Goal: Information Seeking & Learning: Find specific fact

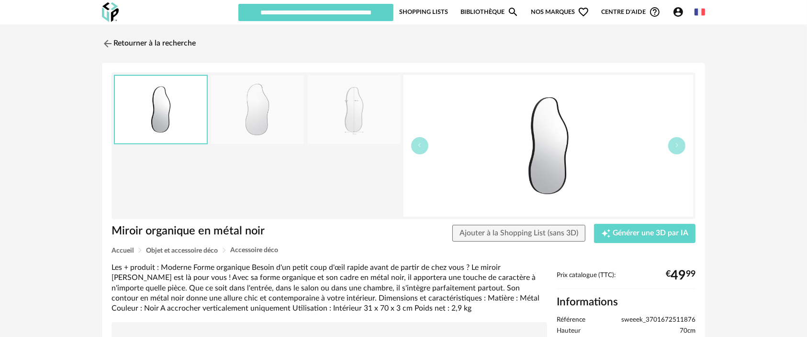
click at [551, 146] on img at bounding box center [549, 146] width 290 height 142
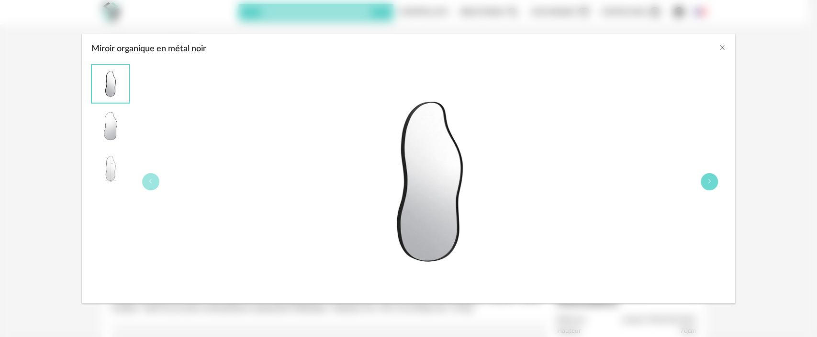
click at [706, 179] on button "Miroir organique en métal noir" at bounding box center [709, 181] width 17 height 17
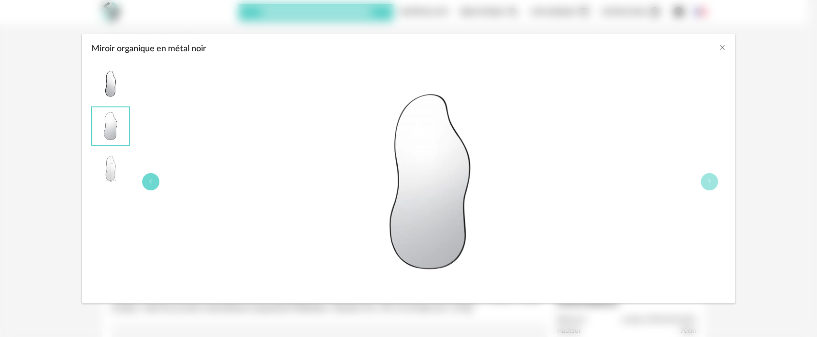
click at [142, 180] on button "Miroir organique en métal noir" at bounding box center [150, 181] width 17 height 17
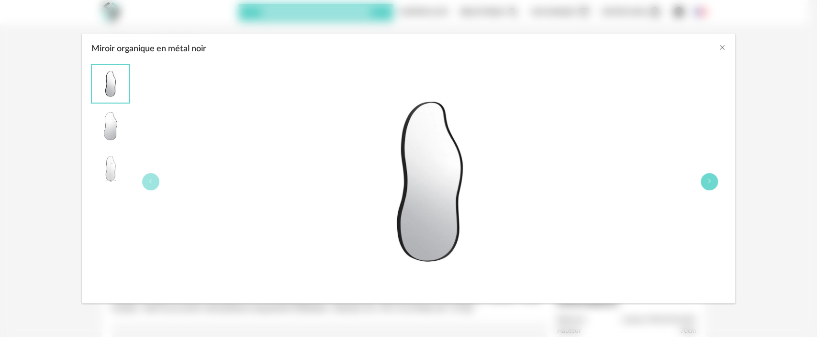
click at [711, 182] on icon "Miroir organique en métal noir" at bounding box center [710, 181] width 6 height 6
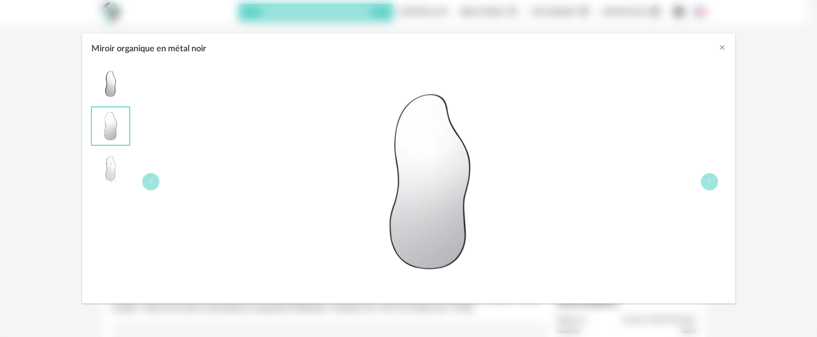
drag, startPoint x: 421, startPoint y: 170, endPoint x: 493, endPoint y: 105, distance: 97.3
click at [493, 105] on img "Miroir organique en métal noir" at bounding box center [430, 182] width 234 height 234
click at [722, 46] on icon "Close" at bounding box center [722, 48] width 8 height 8
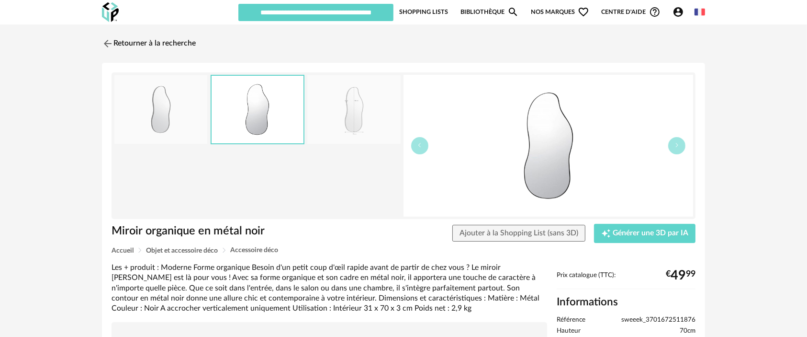
click at [640, 320] on span "sweeek_3701672511876" at bounding box center [658, 319] width 74 height 9
copy span "sweeek_3701672511876"
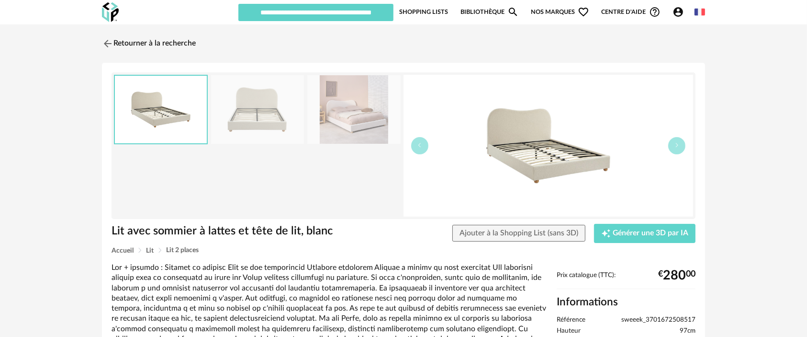
click at [510, 136] on img at bounding box center [549, 146] width 290 height 142
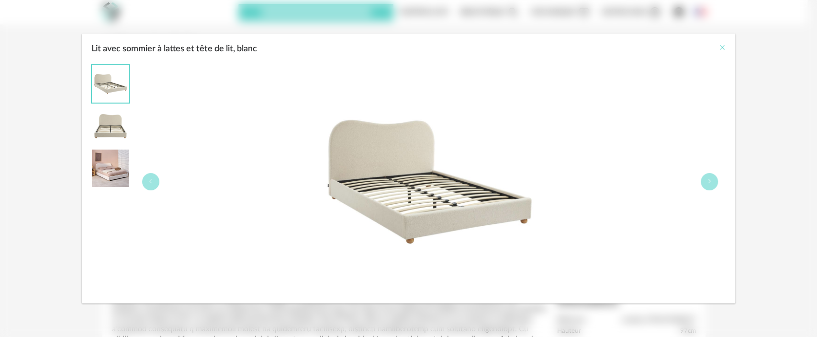
click at [723, 46] on icon "Close" at bounding box center [722, 48] width 8 height 8
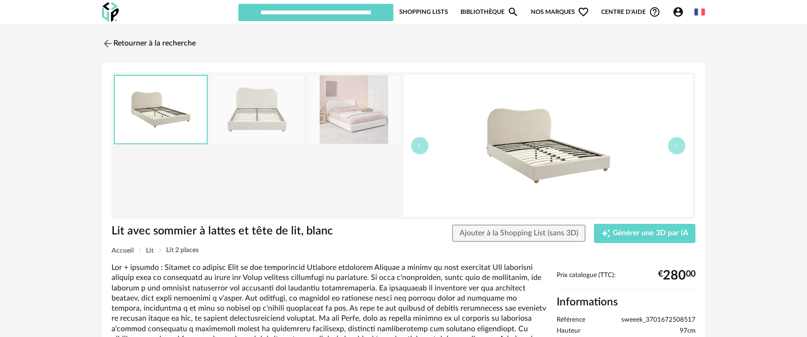
copy span "sweeek_3701672508517"
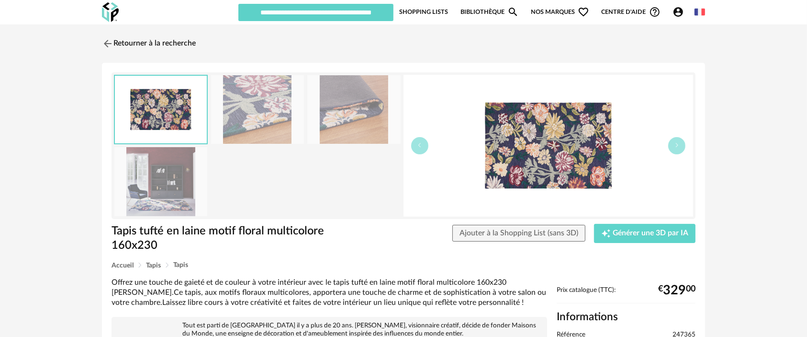
click at [538, 144] on img at bounding box center [549, 146] width 290 height 142
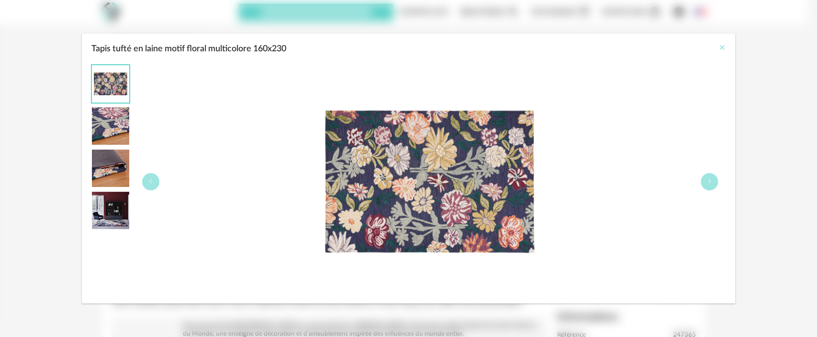
click at [721, 44] on icon "Close" at bounding box center [722, 48] width 8 height 8
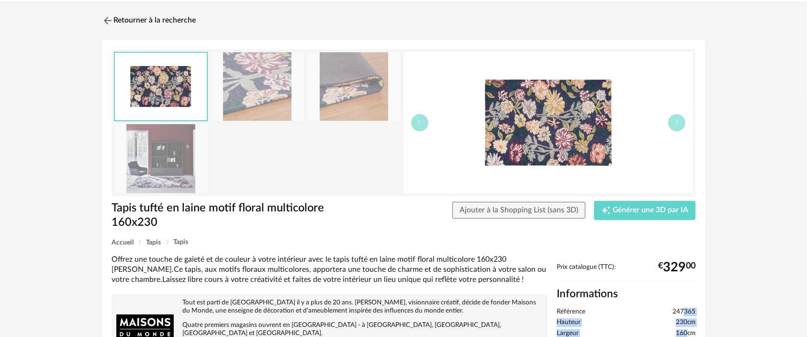
click at [692, 307] on span "247365" at bounding box center [684, 311] width 23 height 9
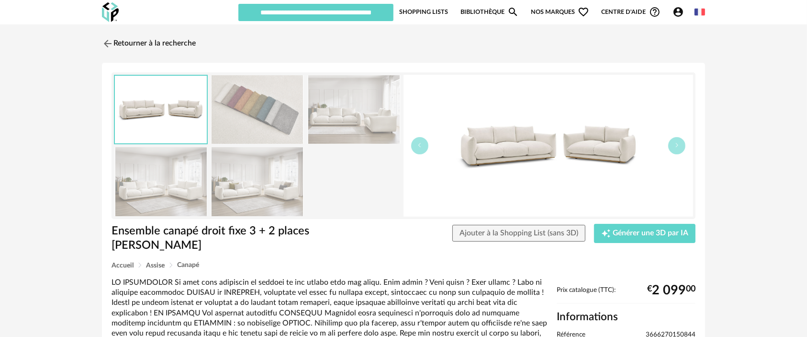
click at [530, 165] on img at bounding box center [549, 146] width 290 height 142
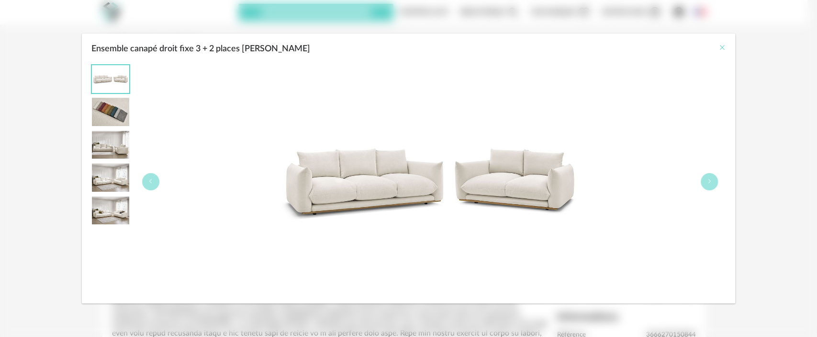
click at [724, 46] on icon "Close" at bounding box center [722, 48] width 8 height 8
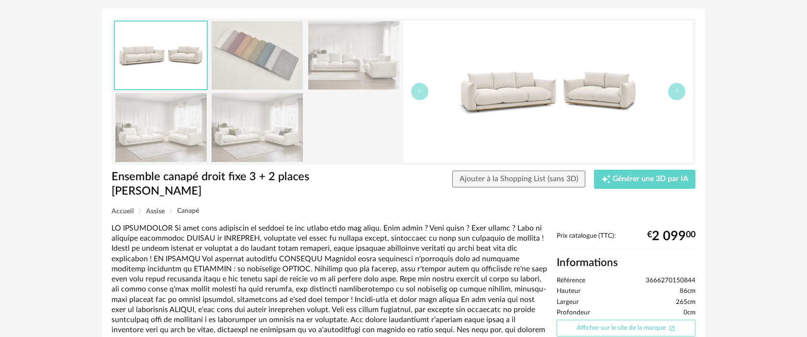
scroll to position [55, 0]
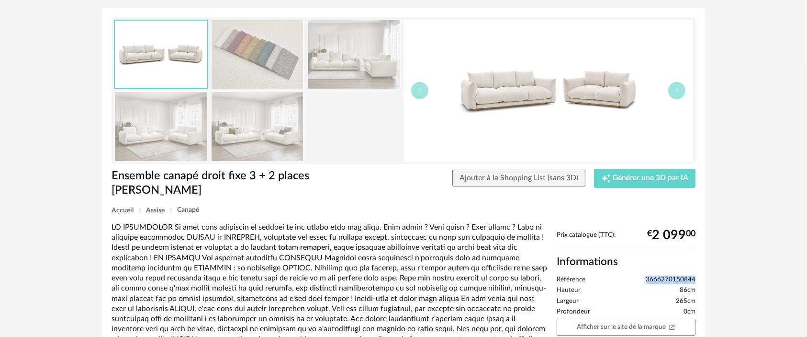
drag, startPoint x: 697, startPoint y: 328, endPoint x: 647, endPoint y: 281, distance: 68.7
copy span "3666270150844"
click at [584, 93] on img at bounding box center [549, 91] width 290 height 142
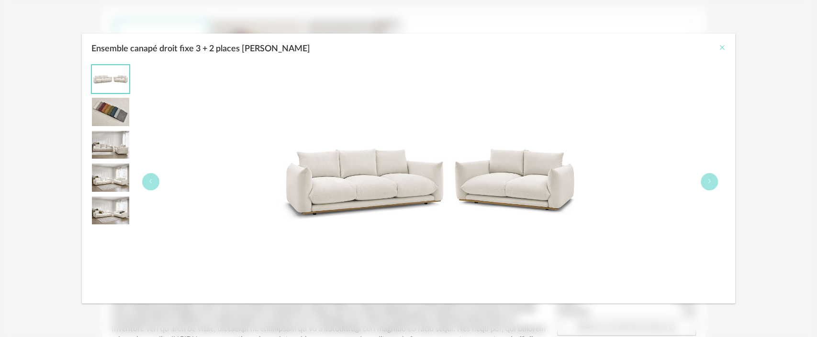
click at [720, 45] on icon "Close" at bounding box center [722, 48] width 8 height 8
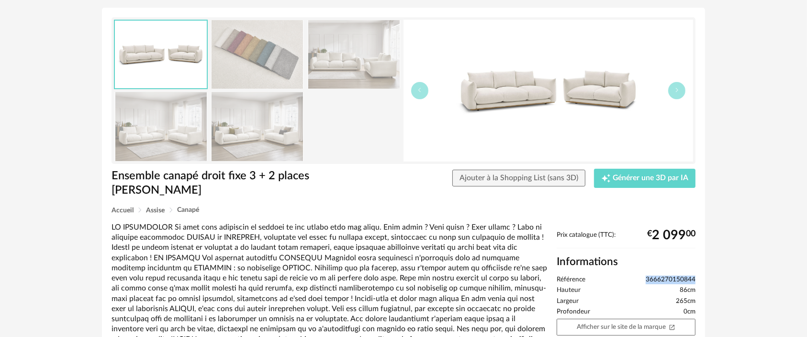
click at [666, 277] on span "3666270150844" at bounding box center [671, 279] width 50 height 9
copy span "3666270150844"
